Goal: Check status: Check status

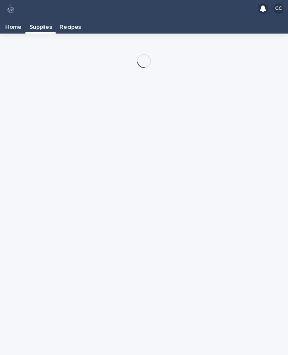
scroll to position [14, 0]
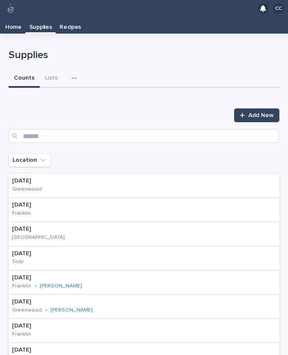
click at [74, 78] on icon "button" at bounding box center [73, 78] width 5 height 1
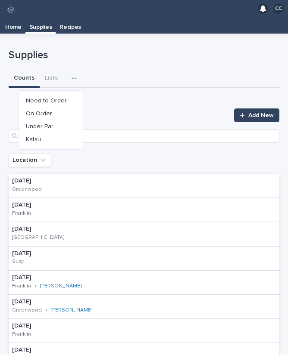
click at [56, 107] on button "On Order" at bounding box center [50, 113] width 57 height 13
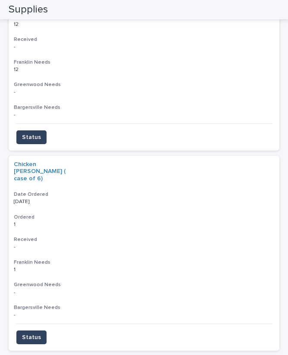
scroll to position [403, 0]
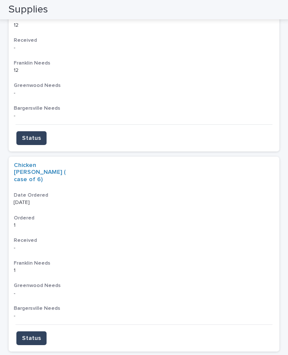
click at [24, 334] on span "Status" at bounding box center [31, 338] width 19 height 9
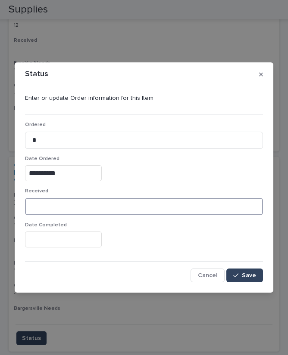
click at [66, 202] on input at bounding box center [144, 206] width 238 height 17
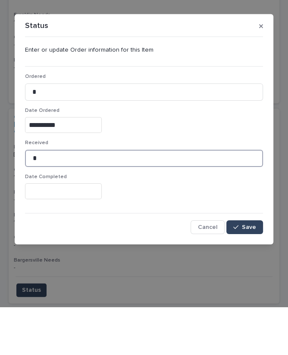
type input "*"
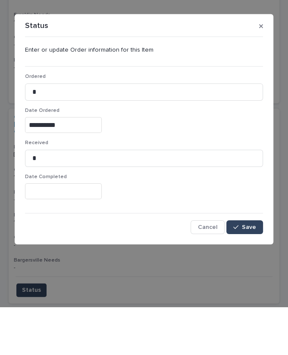
click at [241, 269] on button "Save" at bounding box center [244, 276] width 37 height 14
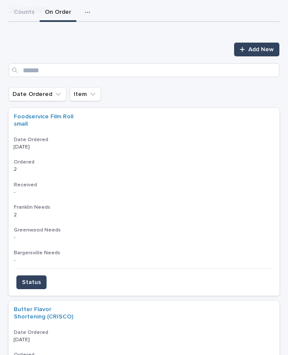
scroll to position [68, 0]
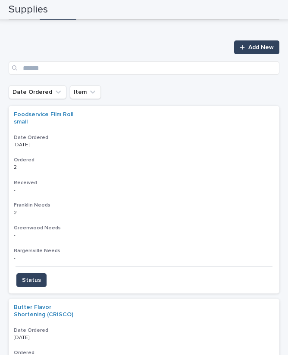
click at [29, 276] on span "Status" at bounding box center [31, 280] width 19 height 9
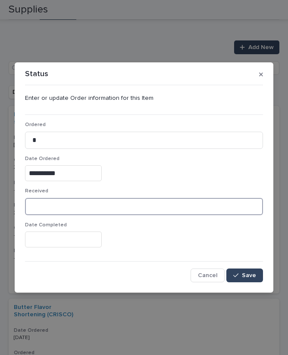
click at [68, 202] on input at bounding box center [144, 206] width 238 height 17
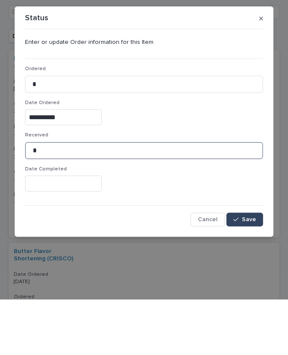
type input "*"
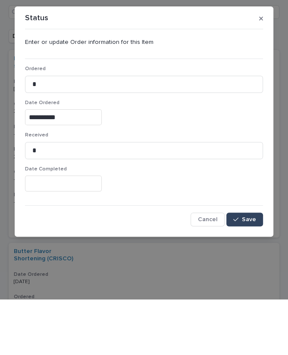
click at [62, 232] on input "text" at bounding box center [63, 240] width 77 height 16
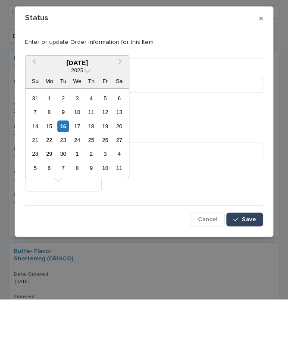
click at [72, 177] on div "17" at bounding box center [77, 183] width 12 height 12
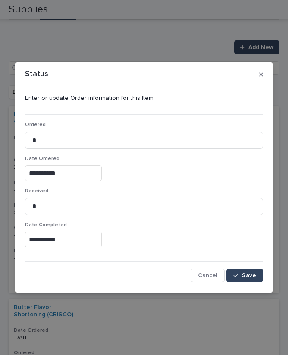
click at [78, 237] on input "**********" at bounding box center [63, 240] width 77 height 16
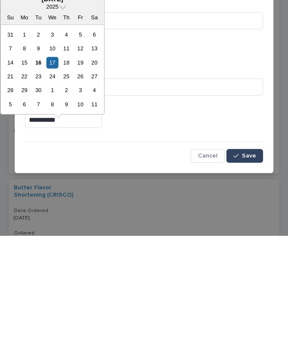
click at [40, 177] on div "16" at bounding box center [38, 183] width 12 height 12
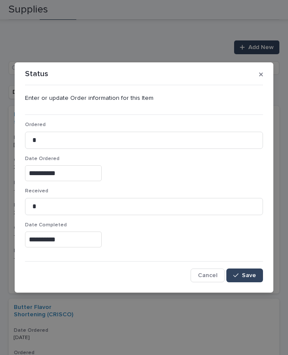
type input "**********"
click at [253, 270] on button "Save" at bounding box center [244, 276] width 37 height 14
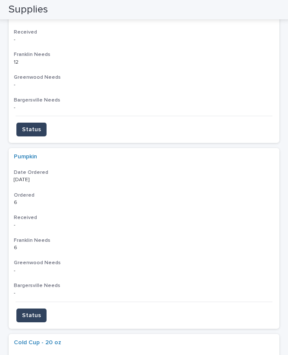
scroll to position [231, 0]
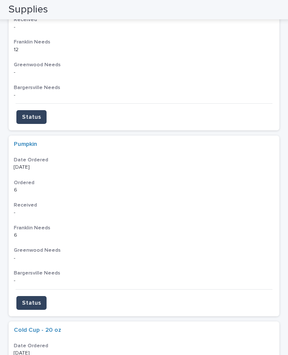
click at [30, 299] on span "Status" at bounding box center [31, 303] width 19 height 9
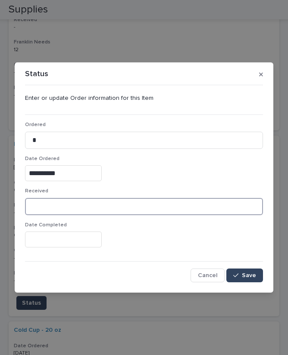
click at [71, 199] on input at bounding box center [144, 206] width 238 height 17
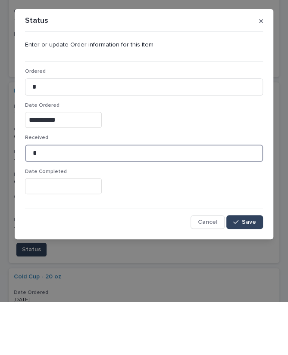
type input "*"
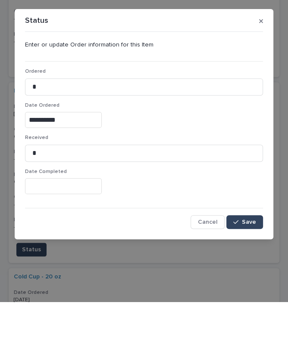
click at [79, 232] on input "text" at bounding box center [63, 240] width 77 height 16
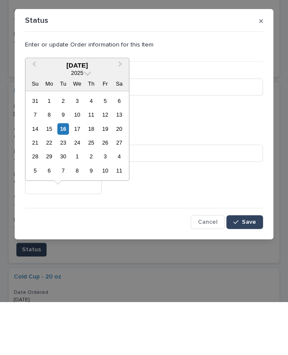
click at [62, 177] on div "16" at bounding box center [63, 183] width 12 height 12
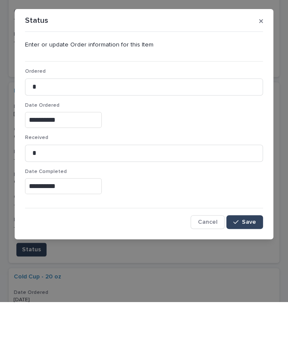
type input "**********"
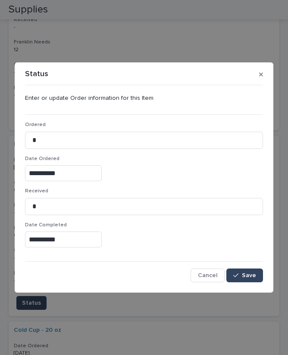
click at [245, 275] on span "Save" at bounding box center [249, 276] width 14 height 6
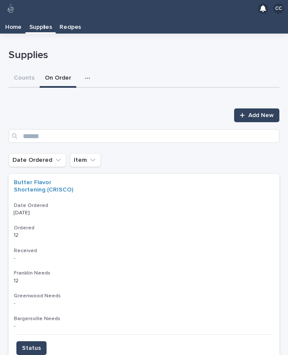
scroll to position [0, 0]
